Goal: Navigation & Orientation: Find specific page/section

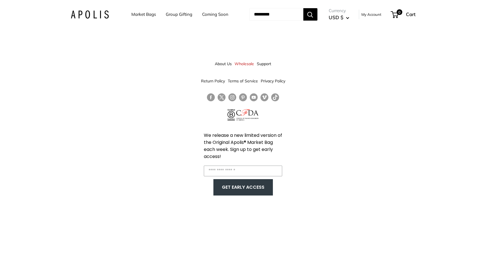
click at [246, 65] on link "Wholesale" at bounding box center [244, 64] width 19 height 10
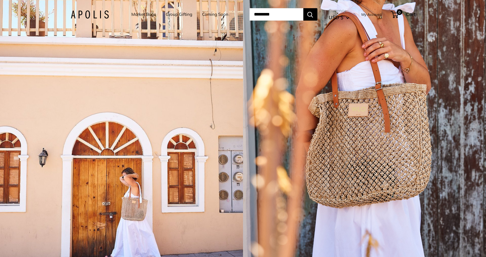
click at [143, 16] on link "Market Bags" at bounding box center [143, 14] width 25 height 8
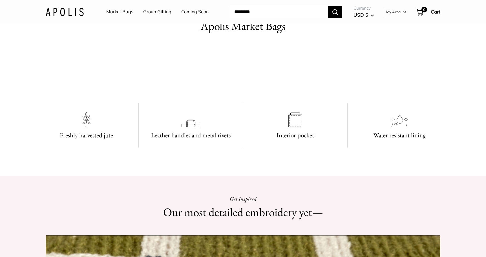
scroll to position [417, 0]
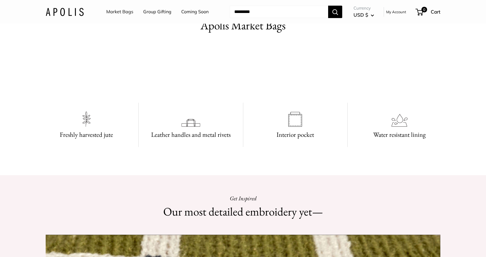
click at [231, 91] on video at bounding box center [243, 69] width 85 height 42
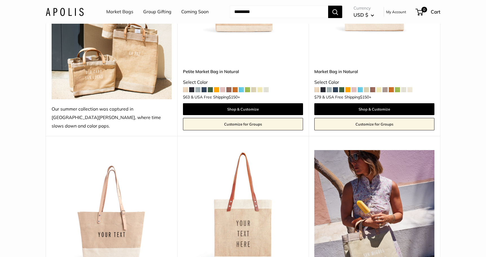
scroll to position [197, 0]
